Goal: Task Accomplishment & Management: Manage account settings

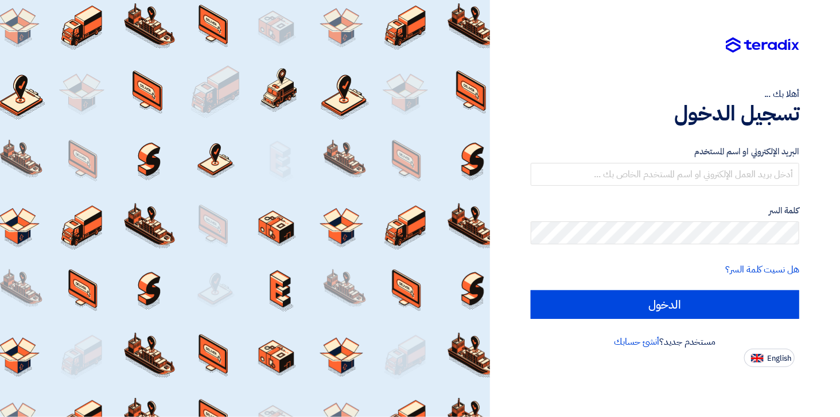
click at [649, 158] on div "البريد الإلكتروني او اسم المستخدم" at bounding box center [665, 165] width 268 height 41
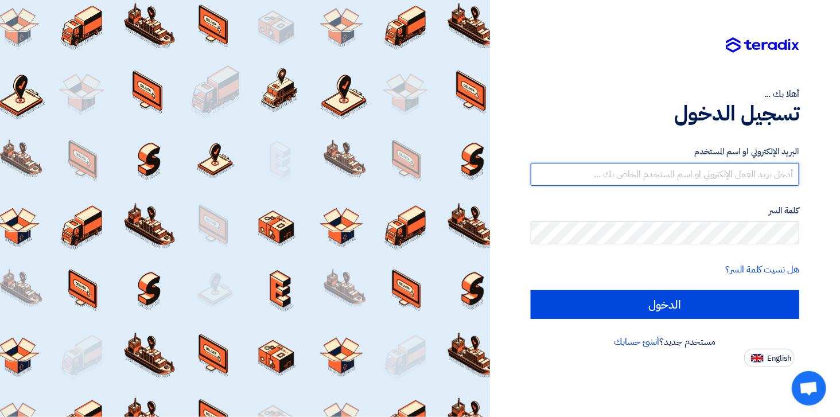
click at [649, 165] on input "text" at bounding box center [665, 174] width 268 height 23
type input "[EMAIL_ADDRESS][DOMAIN_NAME]"
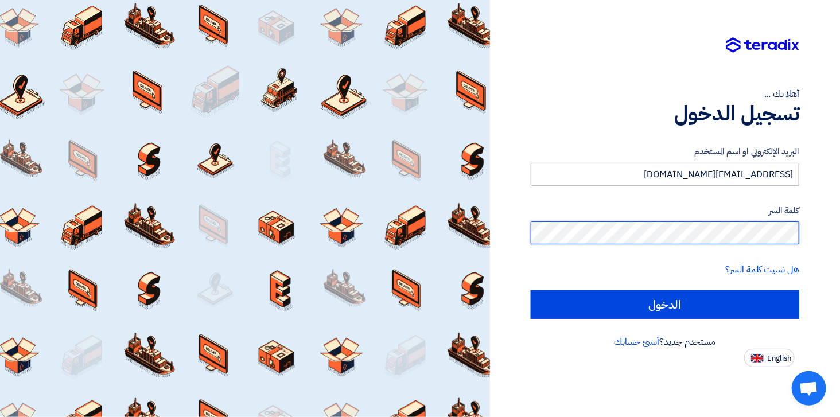
click at [531, 290] on input "الدخول" at bounding box center [665, 304] width 268 height 29
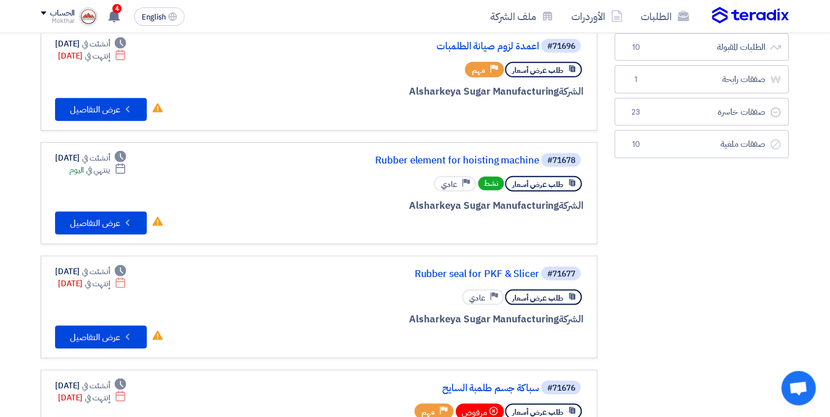
scroll to position [127, 0]
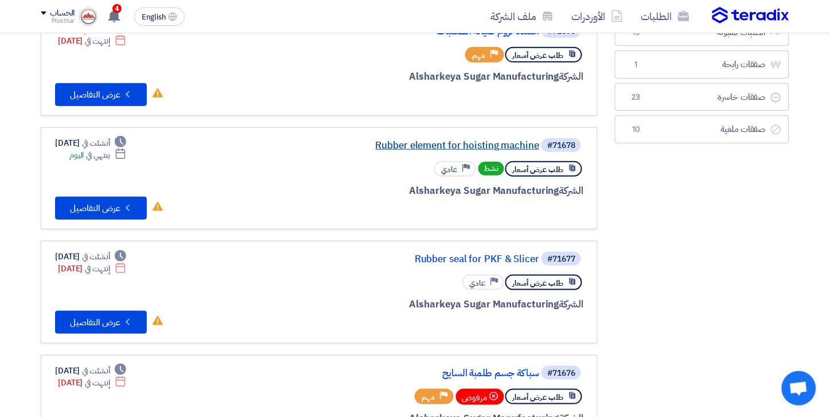
click at [410, 141] on link "Rubber element for hoisting machine" at bounding box center [424, 146] width 229 height 10
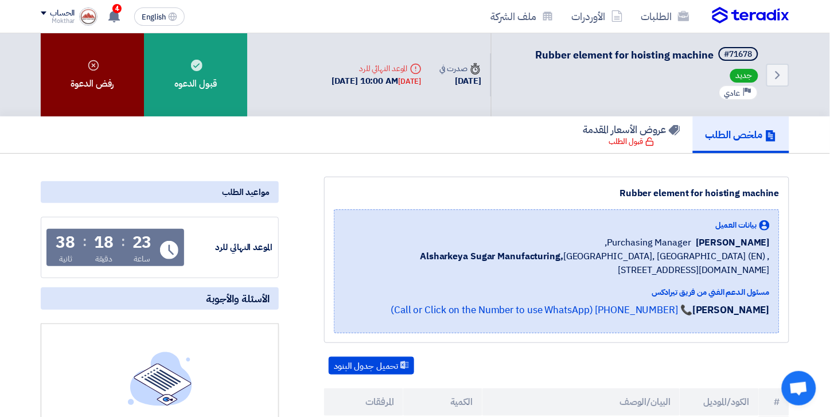
click at [65, 71] on div "رفض الدعوة" at bounding box center [92, 74] width 103 height 83
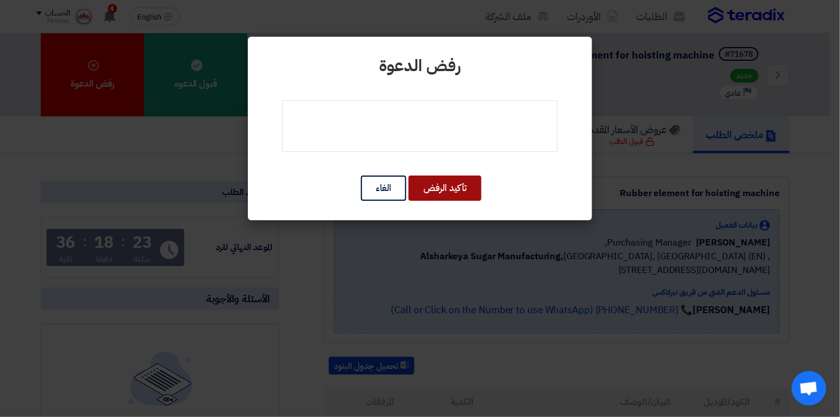
click at [436, 184] on button "تأكيد الرفض" at bounding box center [444, 188] width 73 height 25
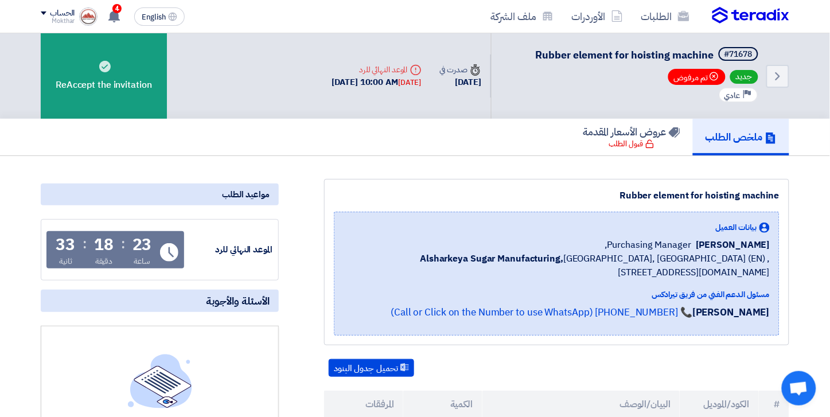
click at [726, 19] on img at bounding box center [750, 15] width 77 height 17
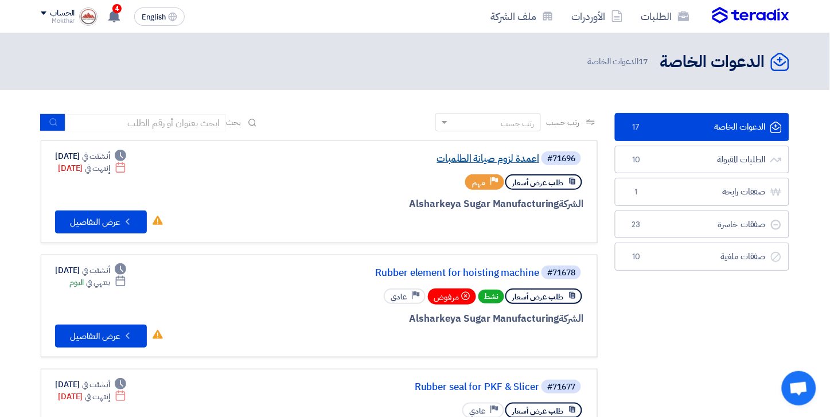
click at [471, 154] on link "اعمدة لزوم صيانة الطلمبات" at bounding box center [424, 159] width 229 height 10
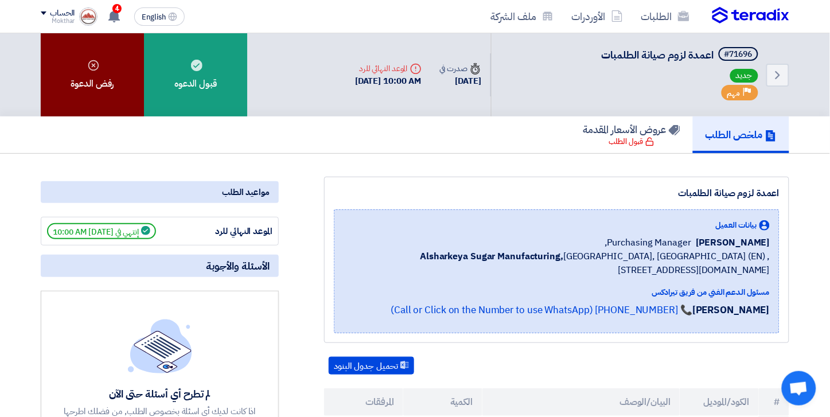
click at [96, 40] on div "رفض الدعوة" at bounding box center [92, 74] width 103 height 83
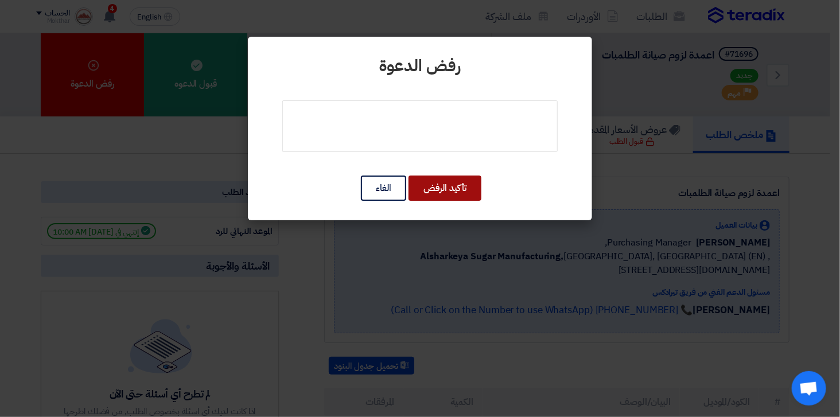
click at [471, 185] on button "تأكيد الرفض" at bounding box center [444, 188] width 73 height 25
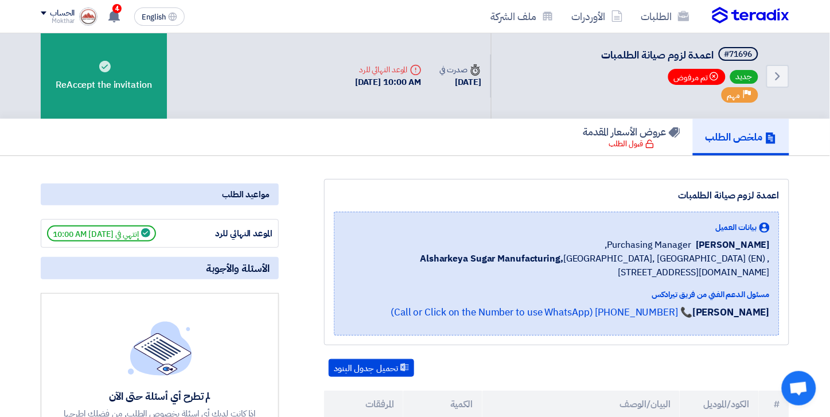
click at [822, 18] on nav "الطلبات الأوردرات ملف الشركة English EN 4 تم نشر طلب عروض أسعار جديد - شاهد الت…" at bounding box center [415, 16] width 830 height 33
click at [733, 14] on img at bounding box center [750, 15] width 77 height 17
